Goal: Go to known website: Access a specific website the user already knows

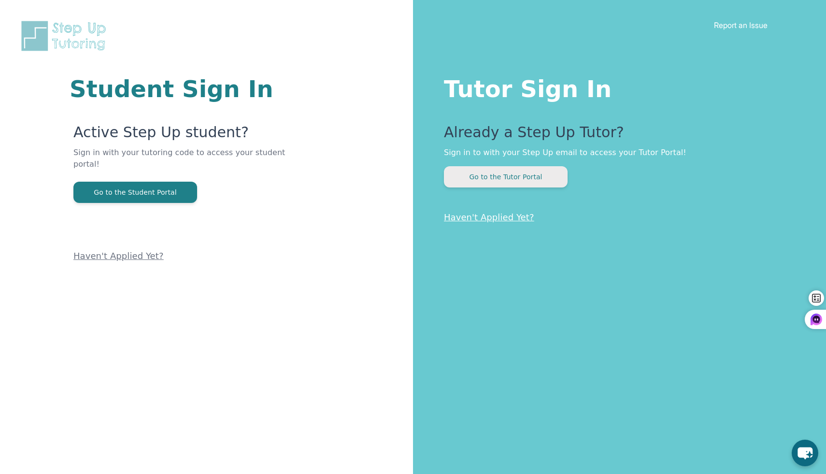
click at [529, 180] on button "Go to the Tutor Portal" at bounding box center [506, 176] width 124 height 21
